Goal: Find contact information: Find contact information

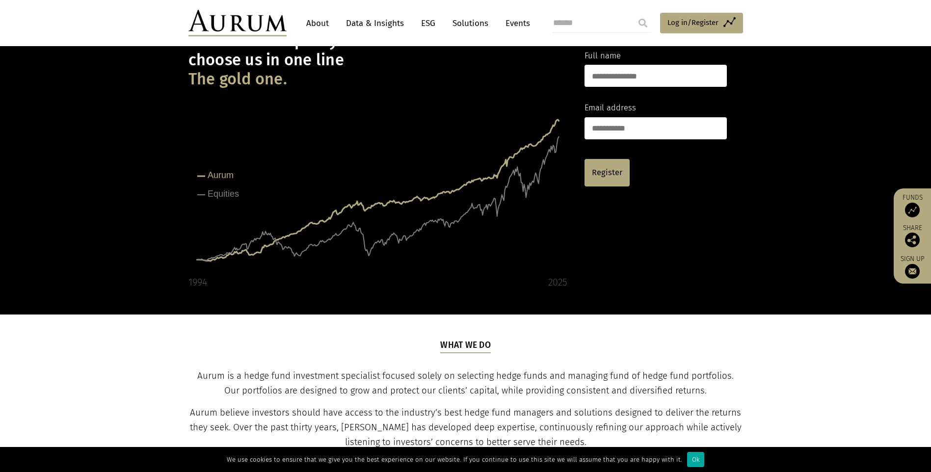
scroll to position [67, 0]
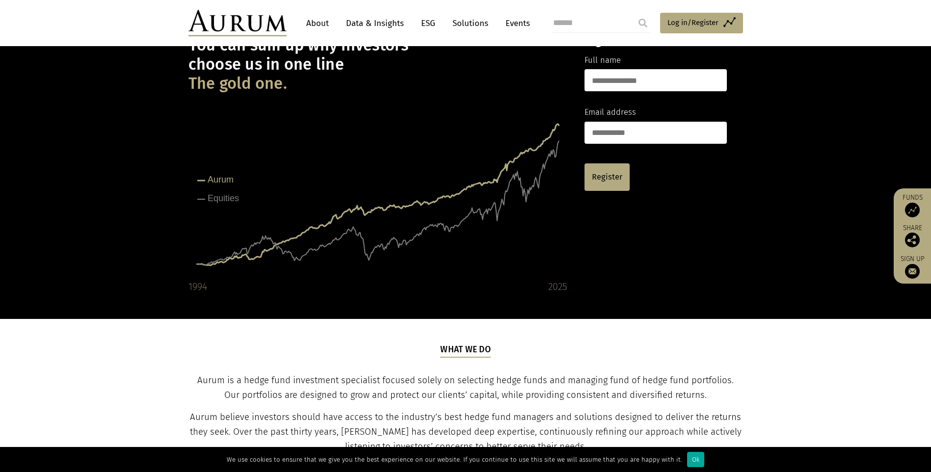
click at [321, 23] on link "About" at bounding box center [317, 23] width 32 height 18
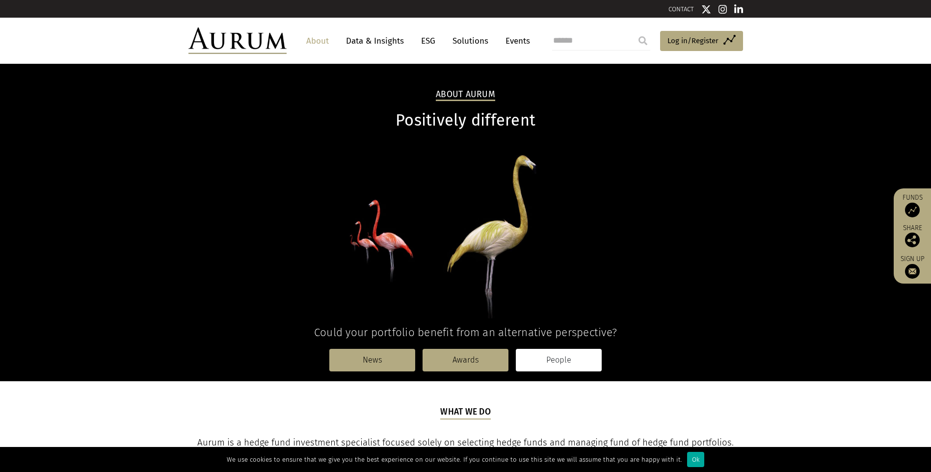
click at [544, 360] on link "People" at bounding box center [559, 360] width 86 height 23
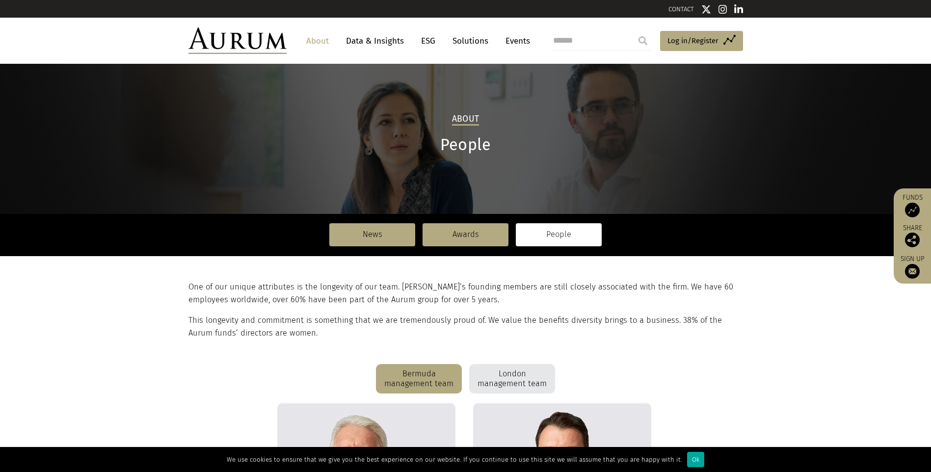
click at [678, 9] on link "CONTACT" at bounding box center [682, 8] width 26 height 7
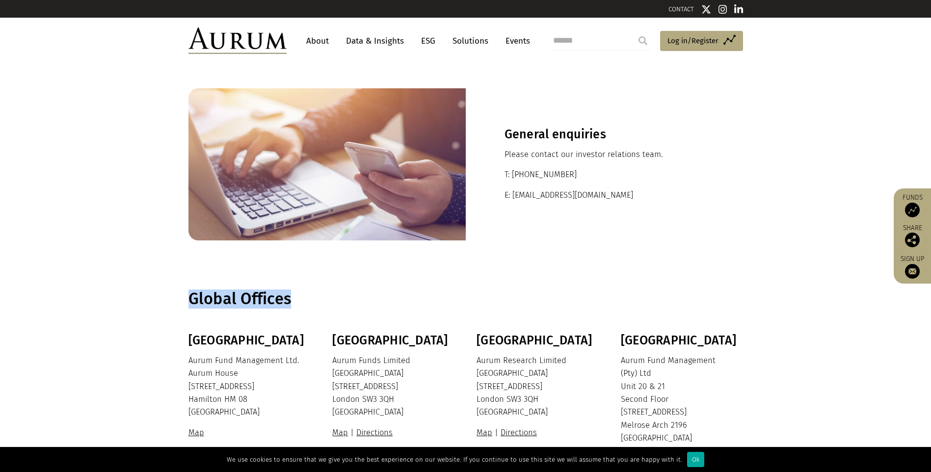
drag, startPoint x: 348, startPoint y: 286, endPoint x: 360, endPoint y: 298, distance: 17.4
click at [360, 298] on section "Global Offices" at bounding box center [465, 299] width 931 height 68
click at [360, 298] on h1 "Global Offices" at bounding box center [465, 299] width 552 height 19
drag, startPoint x: 357, startPoint y: 300, endPoint x: 198, endPoint y: 294, distance: 159.2
click at [198, 294] on h1 "Global Offices" at bounding box center [465, 299] width 552 height 19
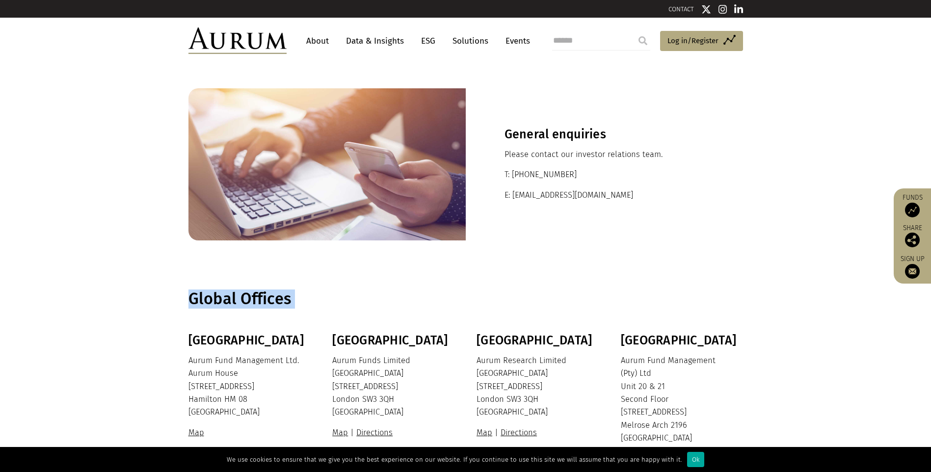
click at [365, 295] on h1 "Global Offices" at bounding box center [465, 299] width 552 height 19
drag, startPoint x: 322, startPoint y: 297, endPoint x: 169, endPoint y: 293, distance: 153.2
click at [169, 293] on section "Global Offices" at bounding box center [465, 299] width 931 height 68
drag, startPoint x: 87, startPoint y: 14, endPoint x: 66, endPoint y: 23, distance: 22.9
click at [66, 23] on div "CONTACT About Data & Insights ESG Solutions Events Access Funds Log in/Register…" at bounding box center [465, 323] width 931 height 646
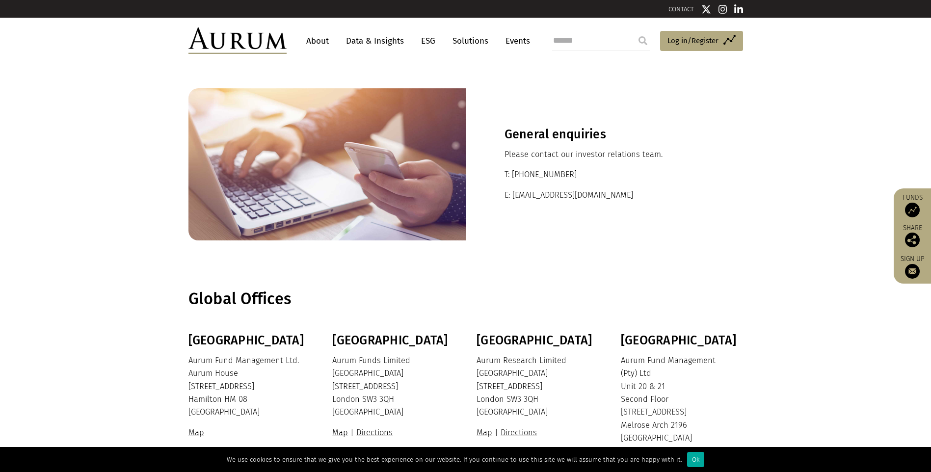
drag, startPoint x: 66, startPoint y: 23, endPoint x: 81, endPoint y: 122, distance: 100.3
click at [81, 122] on section "General enquiries Please contact our investor relations team. T: +44 20 7589 11…" at bounding box center [465, 164] width 931 height 201
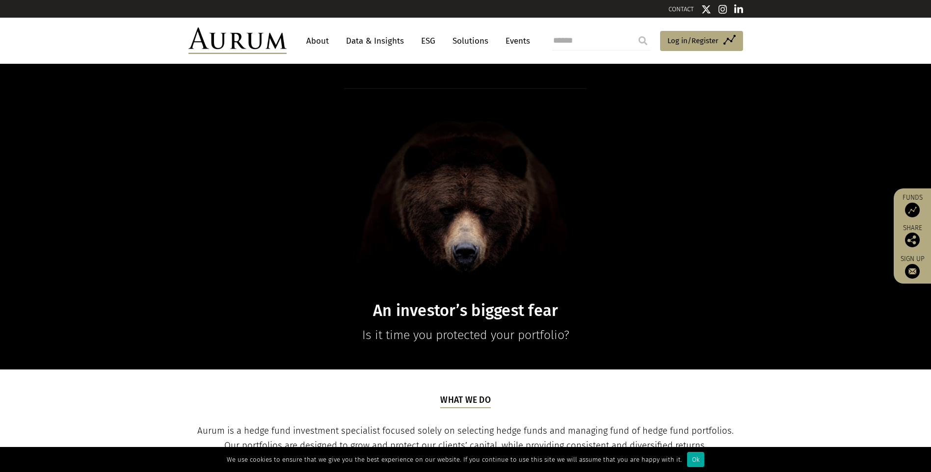
click at [673, 5] on div "CONTACT" at bounding box center [604, 8] width 277 height 13
click at [678, 8] on link "CONTACT" at bounding box center [682, 8] width 26 height 7
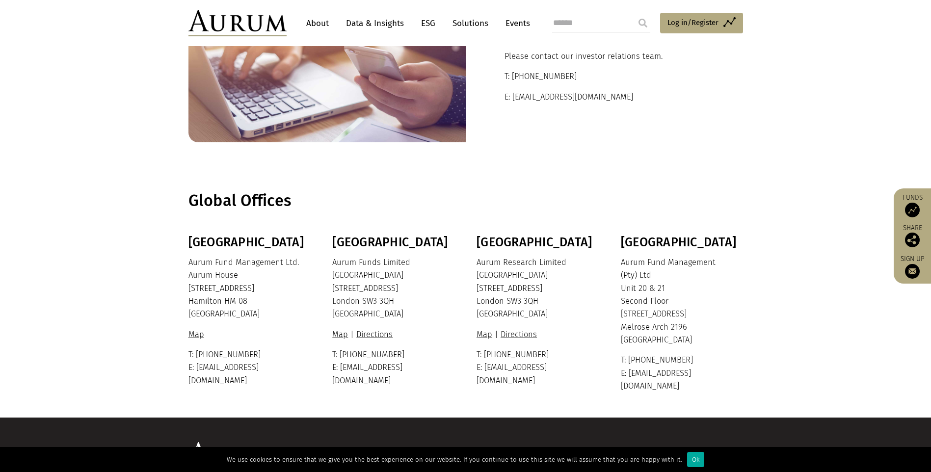
scroll to position [161, 0]
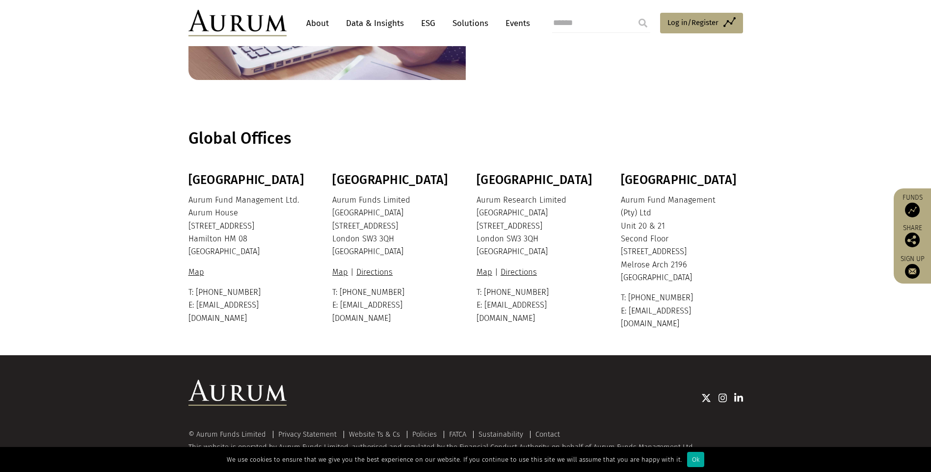
click at [563, 294] on p "T: +44 20 7589 8899 E: info@aurum.com" at bounding box center [537, 305] width 120 height 39
drag, startPoint x: 402, startPoint y: 294, endPoint x: 355, endPoint y: 294, distance: 47.1
click at [355, 294] on p "T: +44 20 7589 1130 E: ir@aurumfunds.com" at bounding box center [392, 305] width 120 height 39
copy p "20 7589 1130"
drag, startPoint x: 433, startPoint y: 301, endPoint x: 341, endPoint y: 304, distance: 91.9
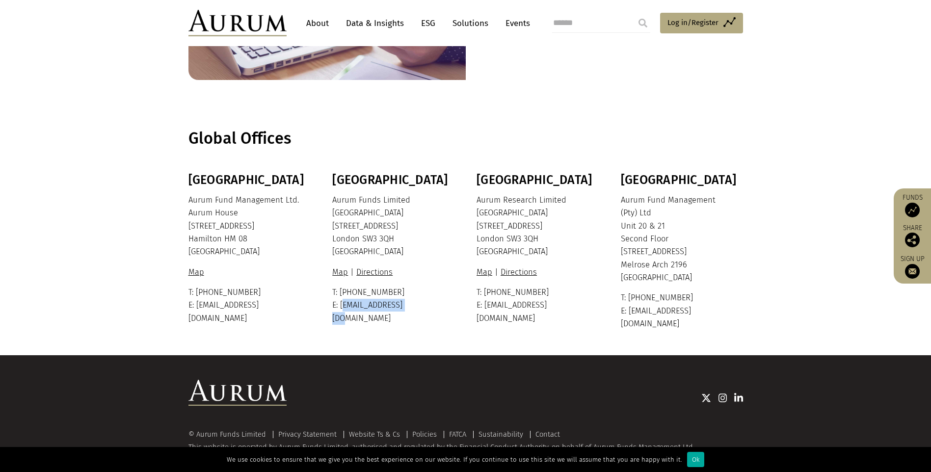
click at [341, 304] on p "T: +44 20 7589 1130 E: ir@aurumfunds.com" at bounding box center [392, 305] width 120 height 39
copy p "ir@aurumfunds.com"
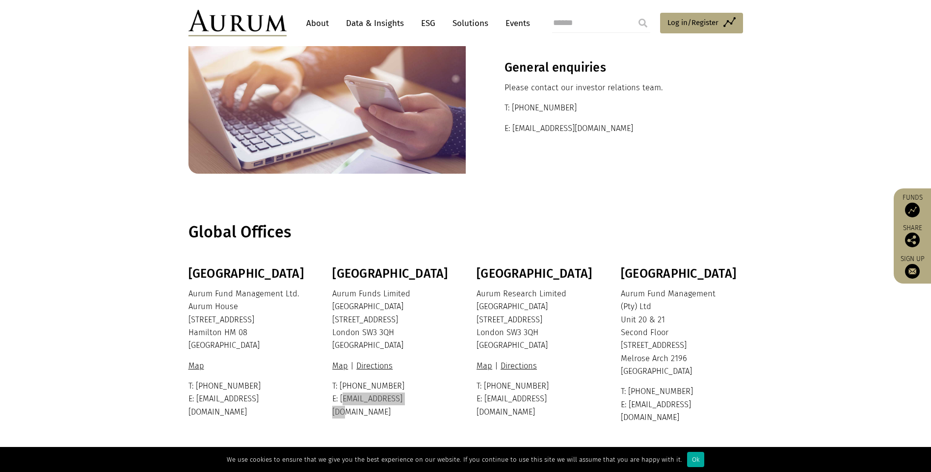
scroll to position [13, 0]
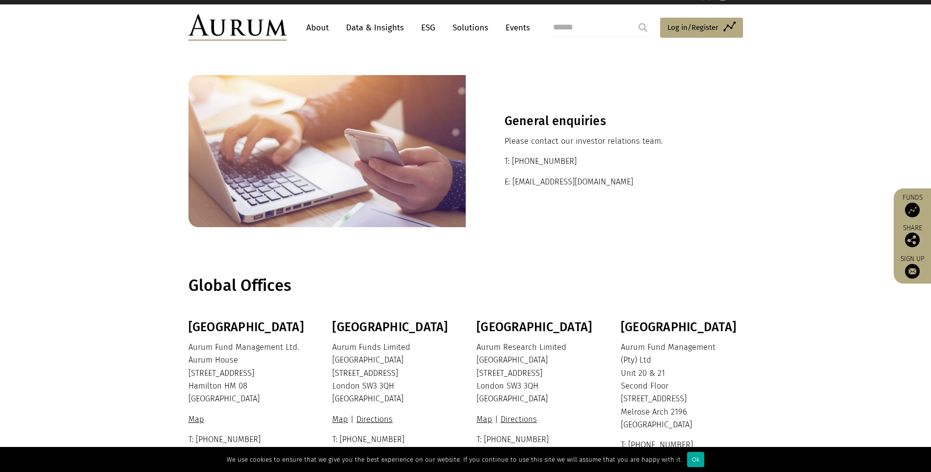
click at [58, 213] on section "General enquiries Please contact our investor relations team. T: +44 20 7589 11…" at bounding box center [465, 151] width 931 height 201
click at [229, 28] on img at bounding box center [238, 27] width 98 height 27
